Goal: Task Accomplishment & Management: Manage account settings

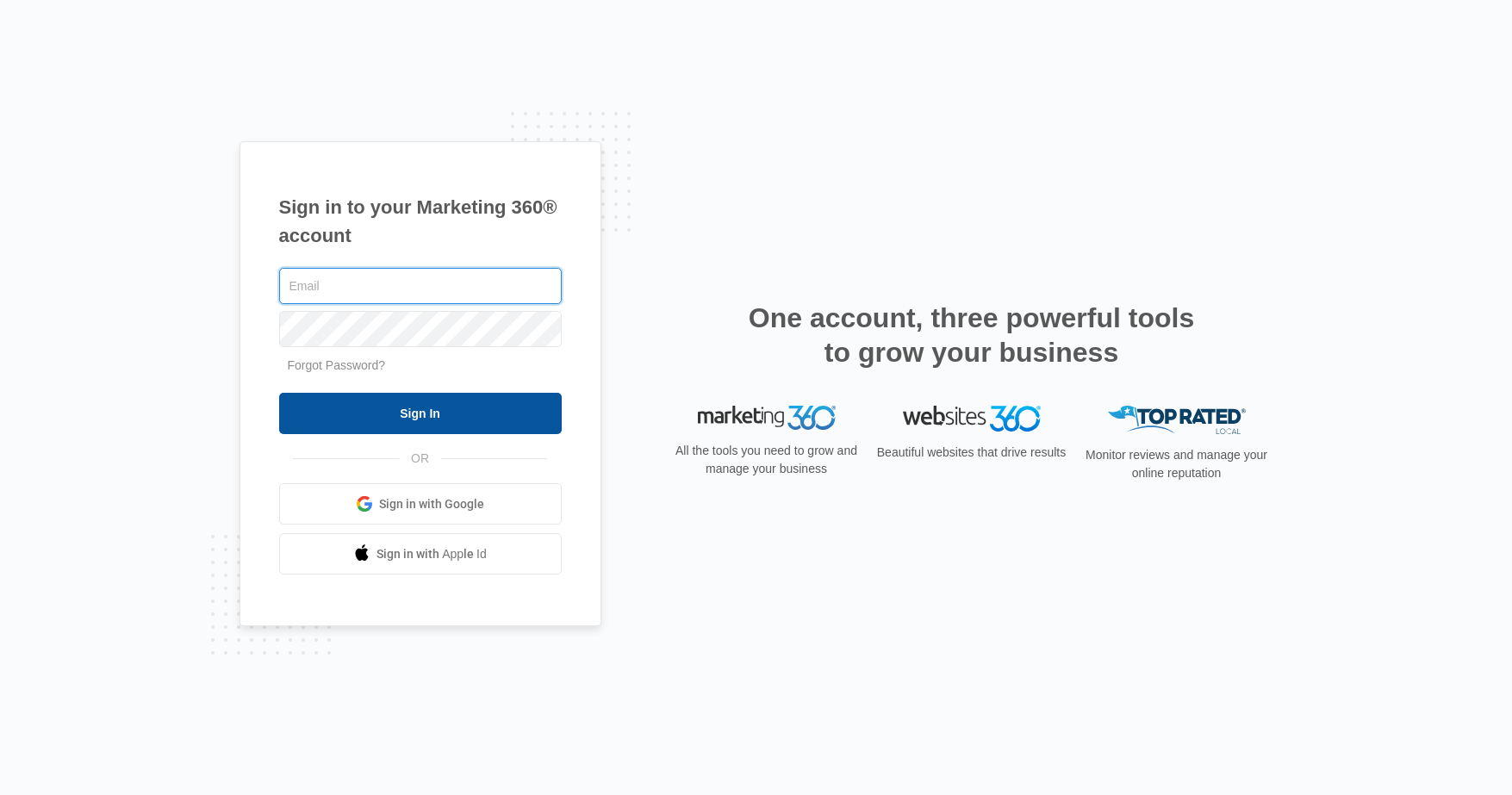
type input "[EMAIL_ADDRESS][DOMAIN_NAME]"
click at [499, 412] on input "Sign In" at bounding box center [421, 413] width 282 height 41
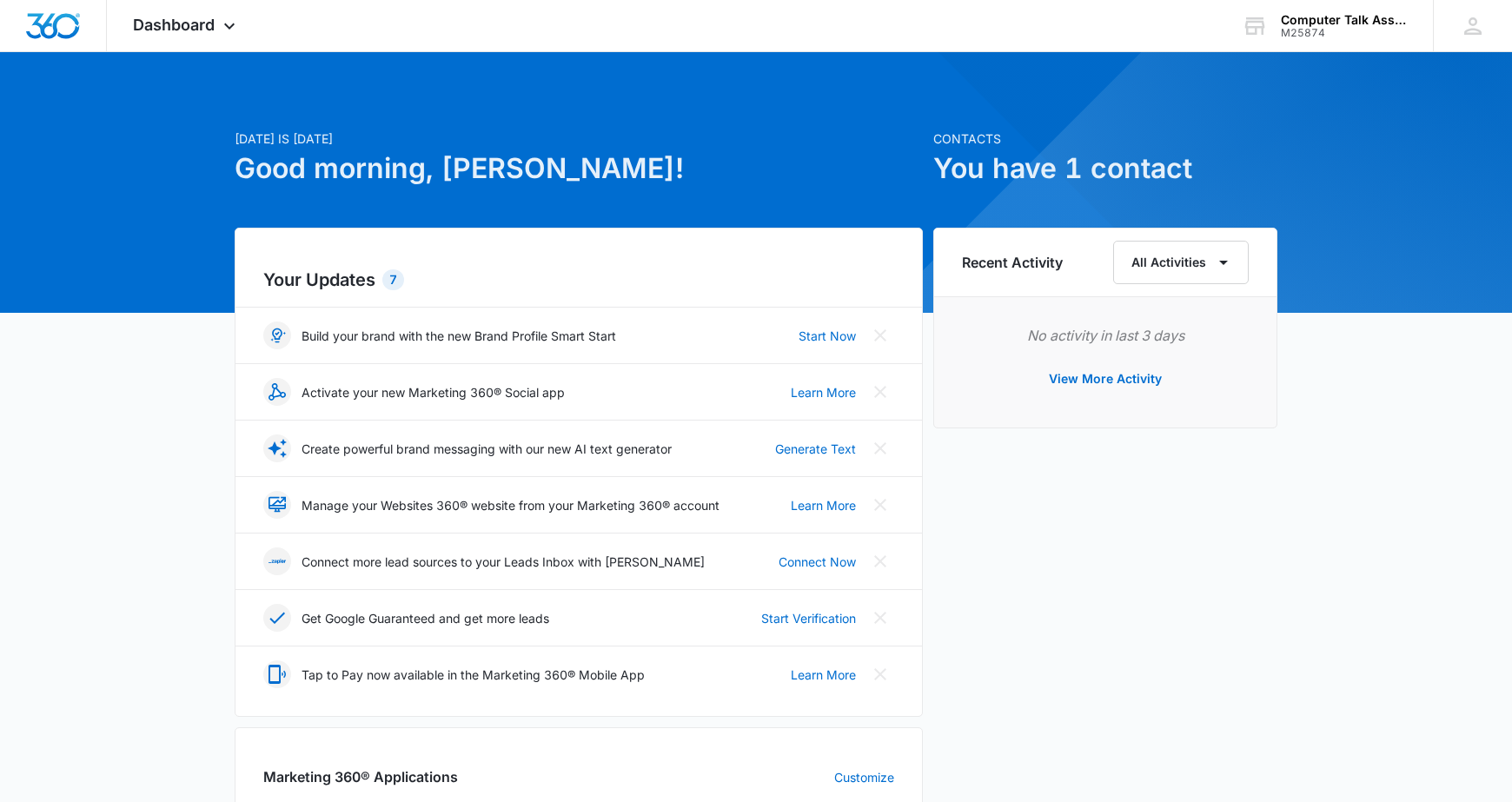
scroll to position [591, 0]
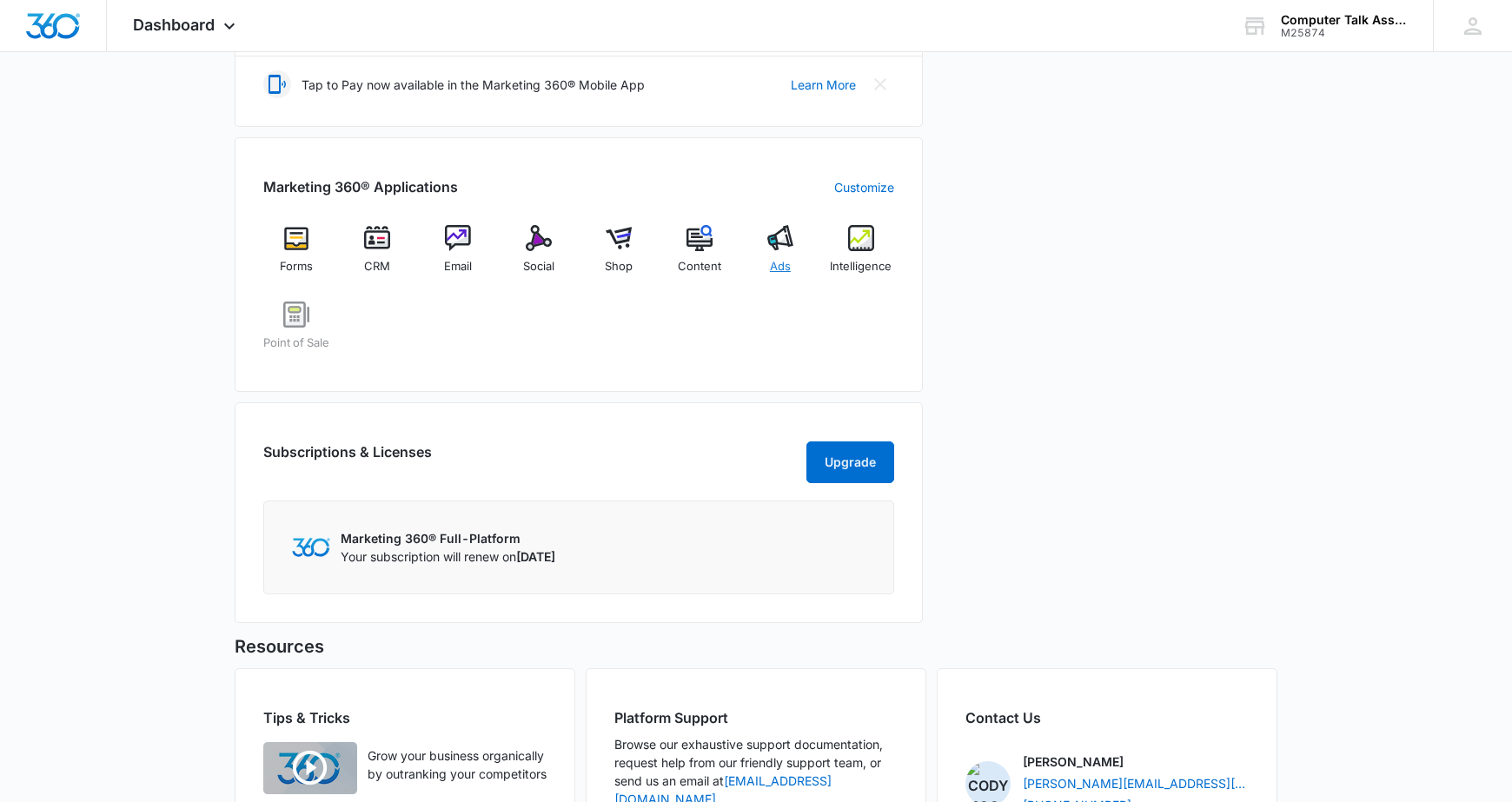
click at [771, 238] on img at bounding box center [779, 238] width 26 height 26
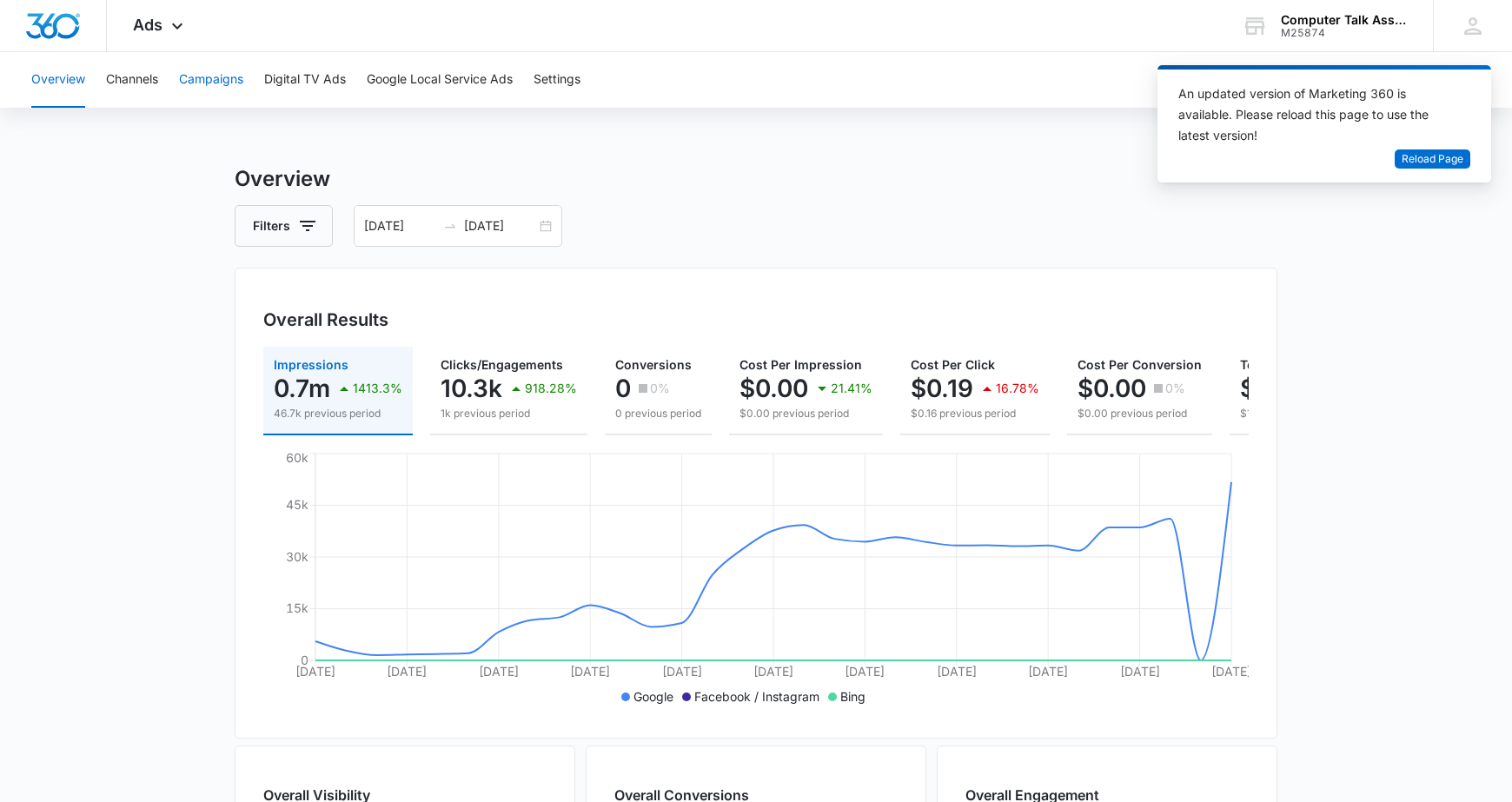
click at [224, 68] on button "Campaigns" at bounding box center [211, 80] width 65 height 56
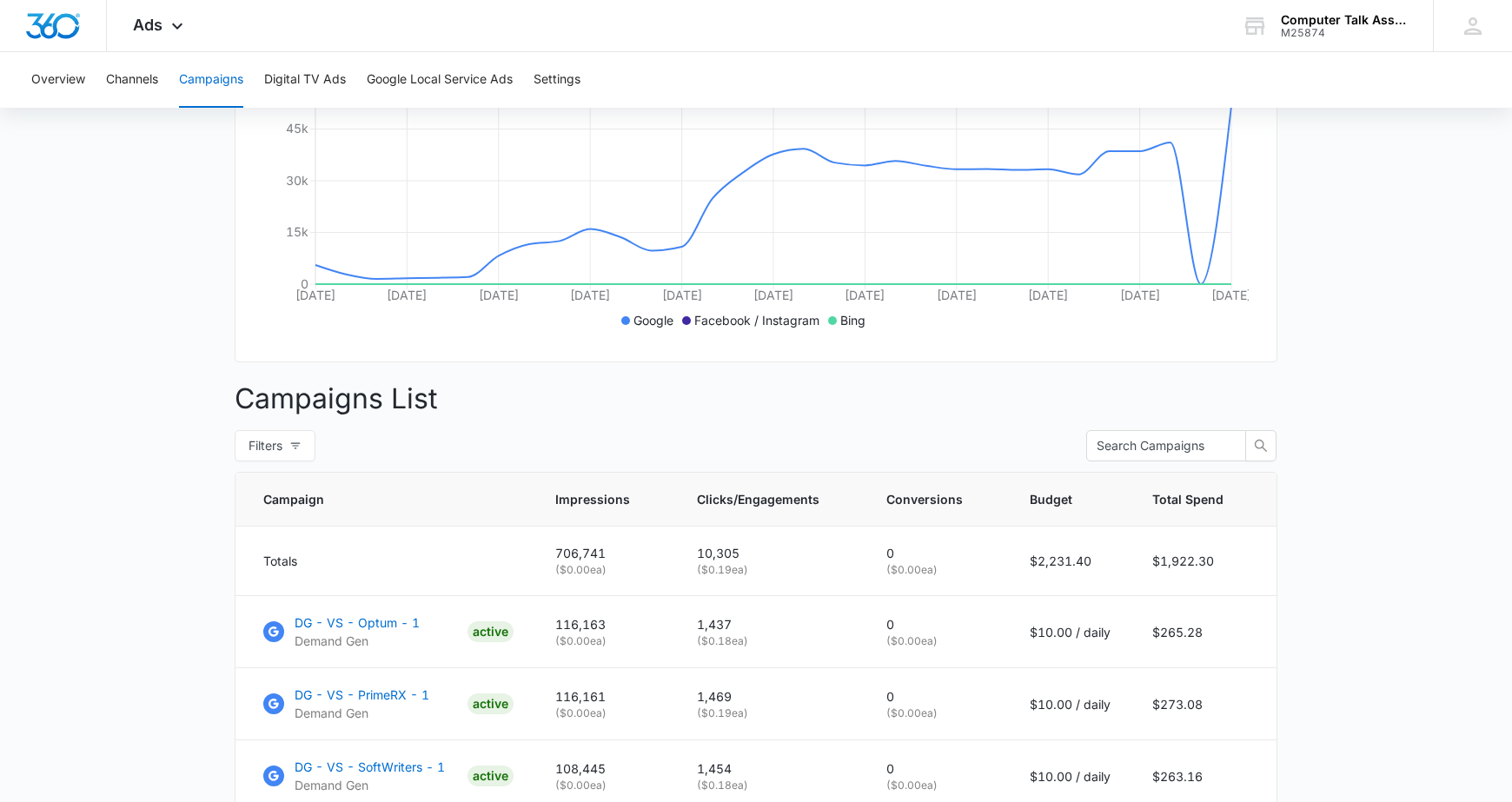
scroll to position [951, 0]
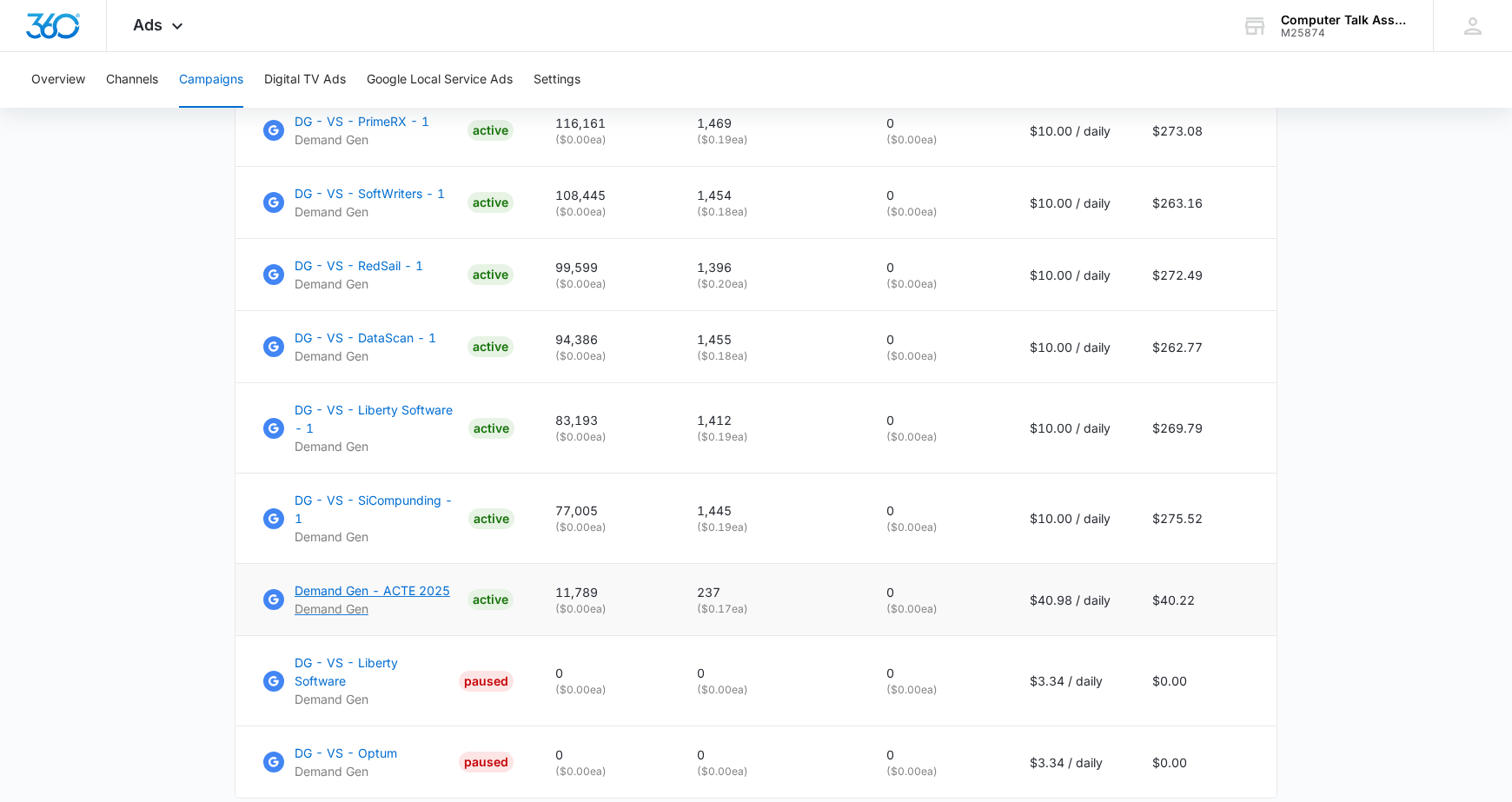
click at [361, 583] on p "Demand Gen - ACTE 2025" at bounding box center [372, 591] width 156 height 19
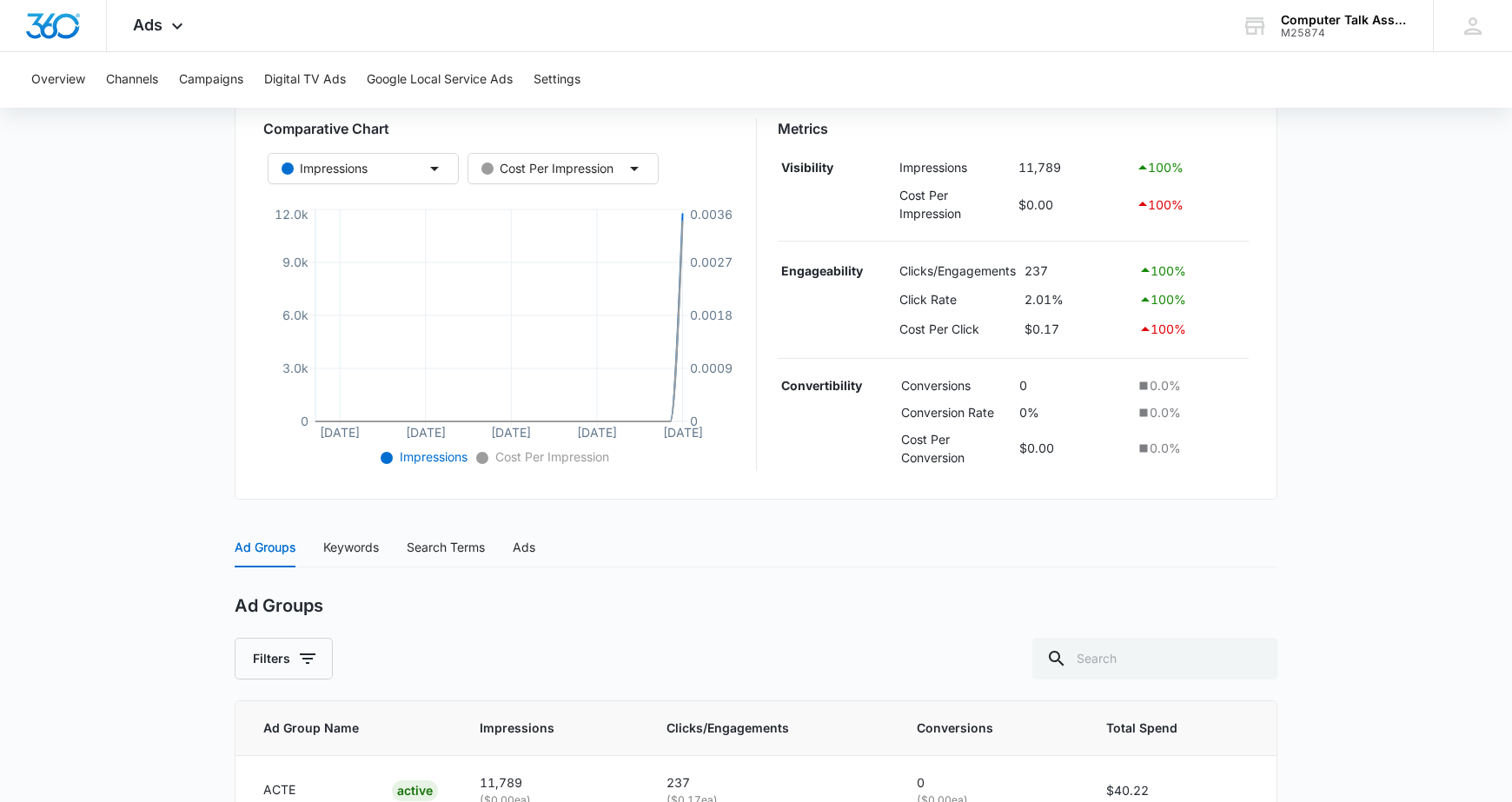
scroll to position [405, 0]
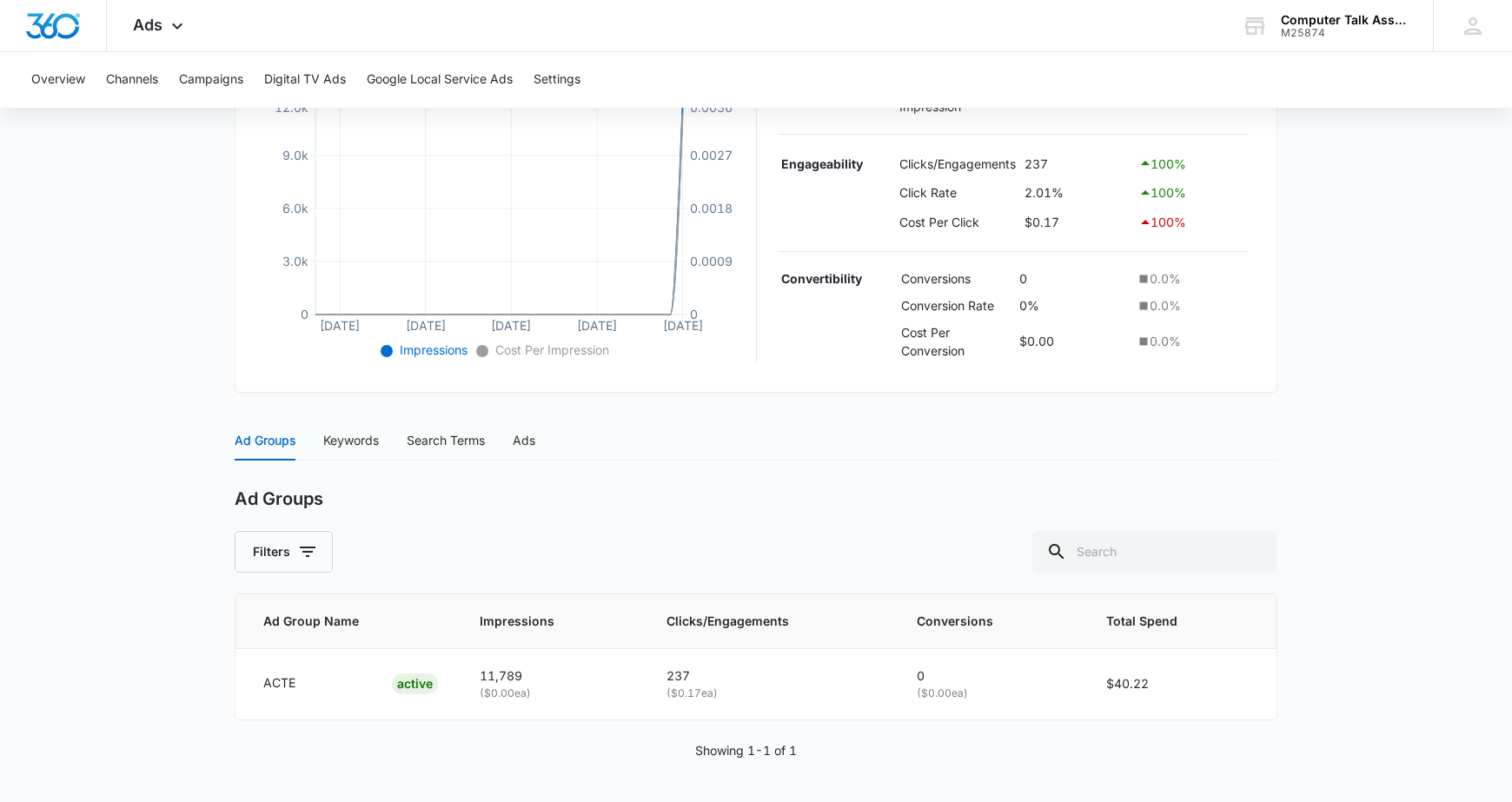
click at [173, 218] on main "Demand Gen - ACTE 2025 | Active $40.98 daily , $40.22 Spent Overview 09/05/2025…" at bounding box center [756, 280] width 1512 height 1044
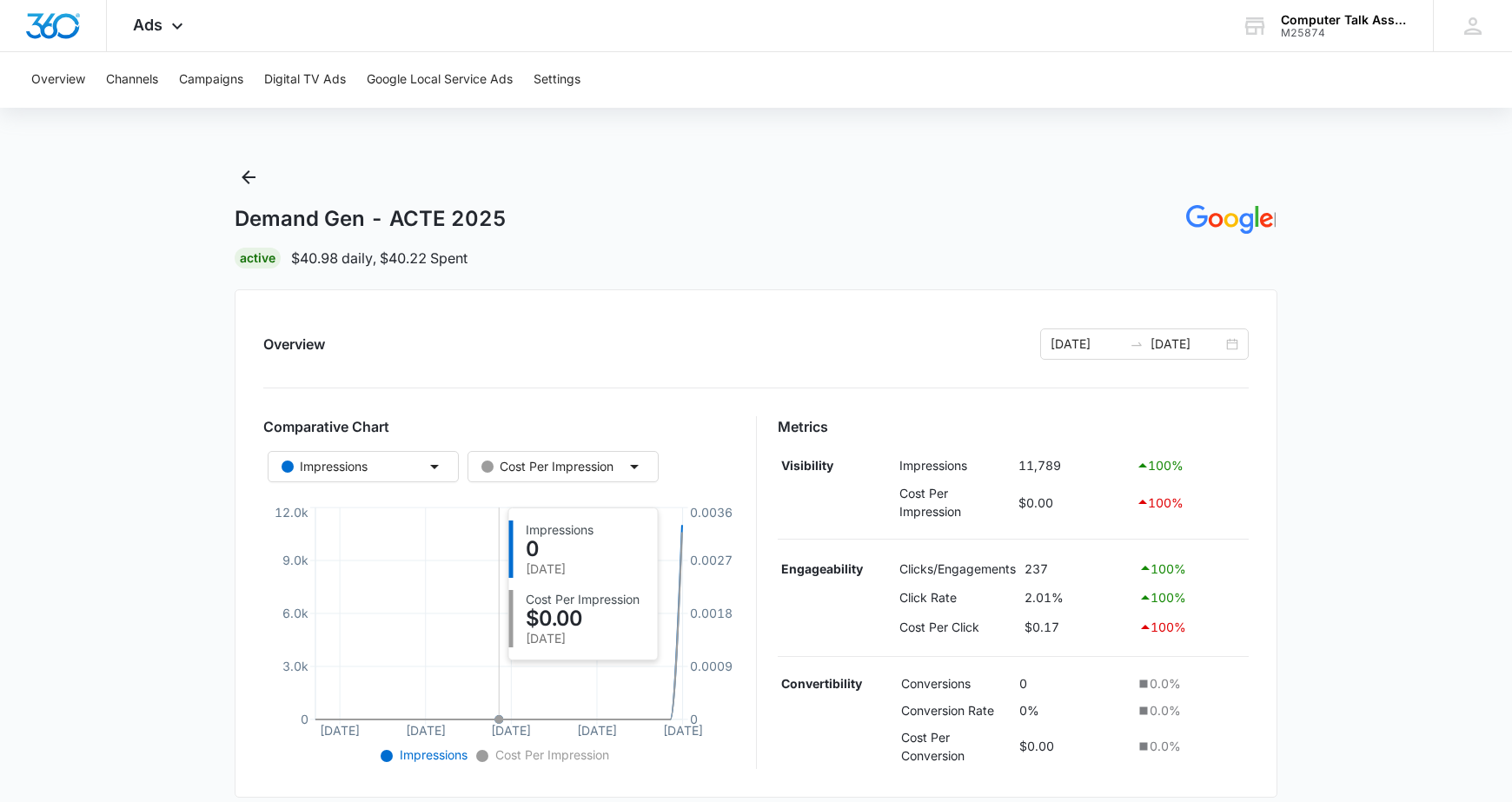
scroll to position [405, 0]
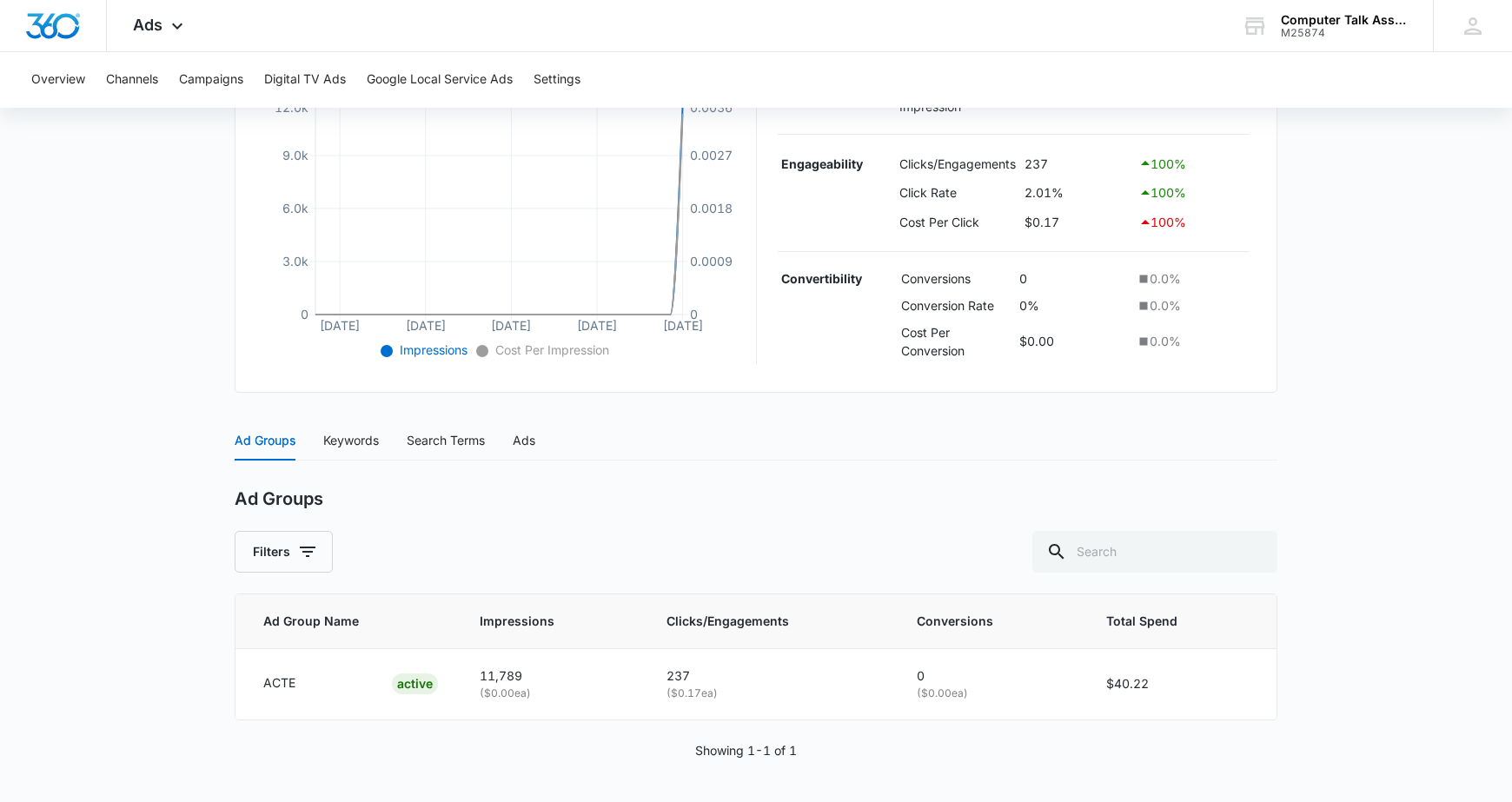
click at [541, 443] on div "Ad Groups Keywords Search Terms Ads" at bounding box center [756, 440] width 1043 height 40
click at [539, 440] on div "Ad Groups Keywords Search Terms Ads" at bounding box center [756, 440] width 1043 height 40
click at [533, 438] on div "Ads" at bounding box center [524, 441] width 23 height 19
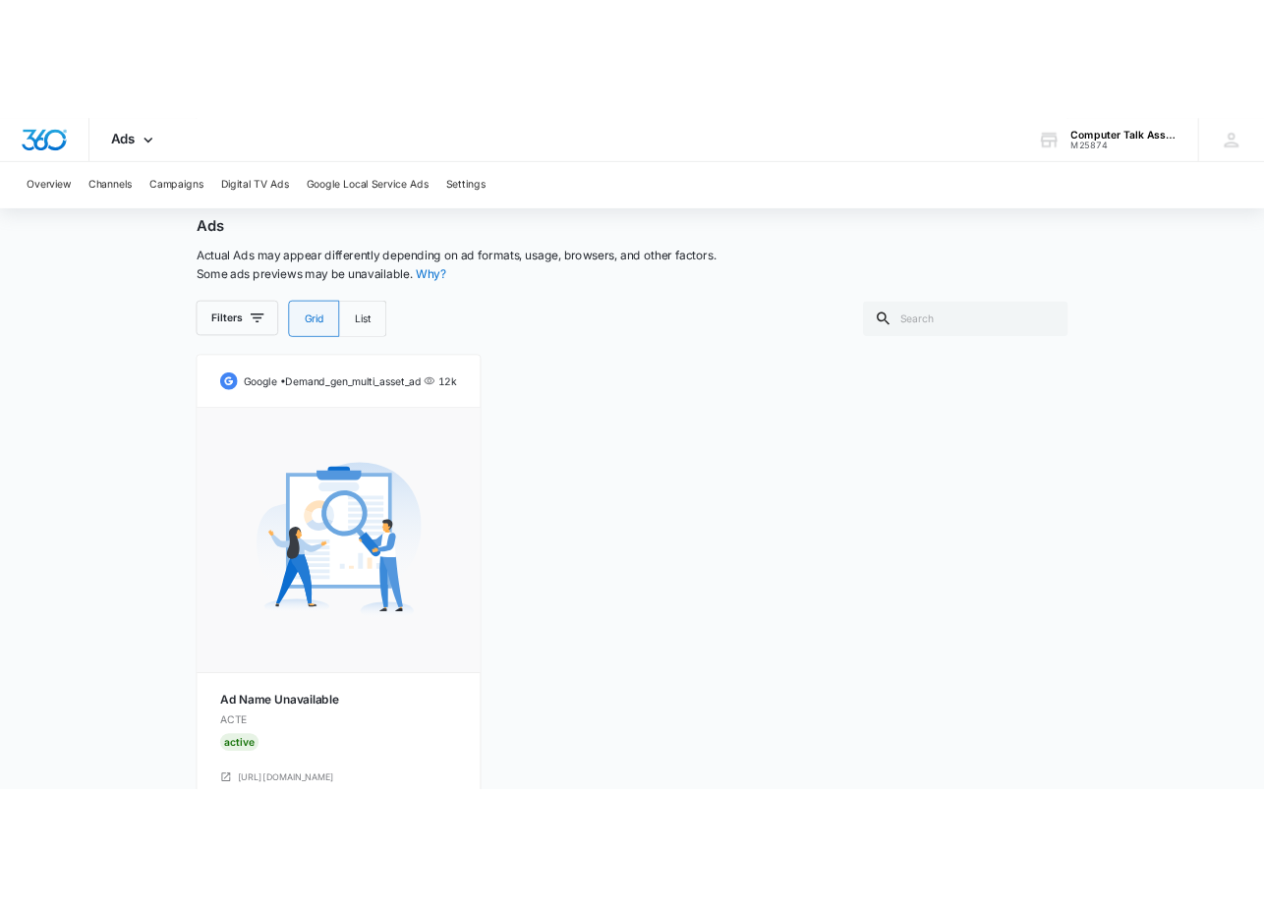
scroll to position [992, 0]
